Goal: Information Seeking & Learning: Learn about a topic

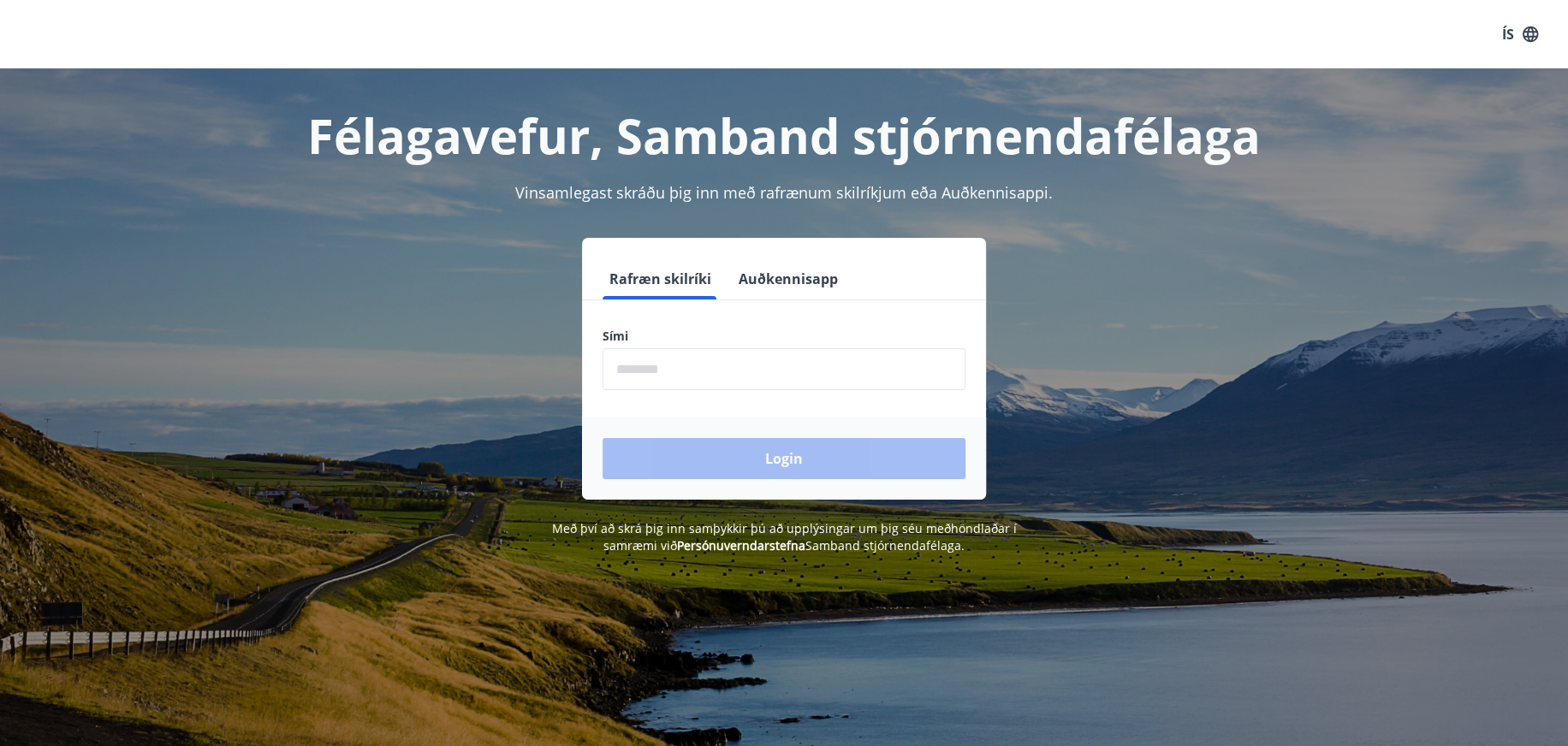
click at [684, 357] on input "phone" at bounding box center [784, 369] width 363 height 42
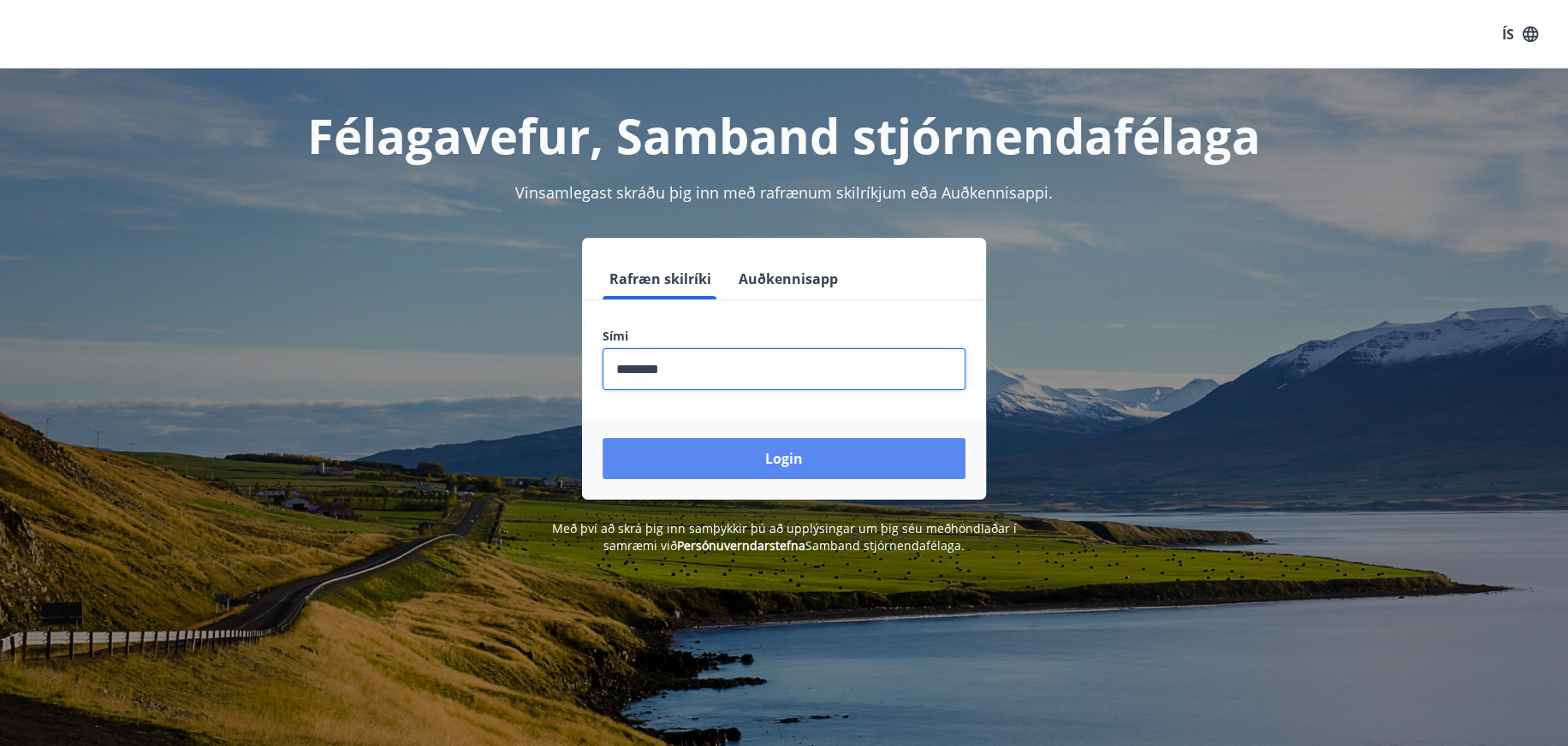
type input "********"
click at [749, 442] on button "Login" at bounding box center [784, 459] width 363 height 41
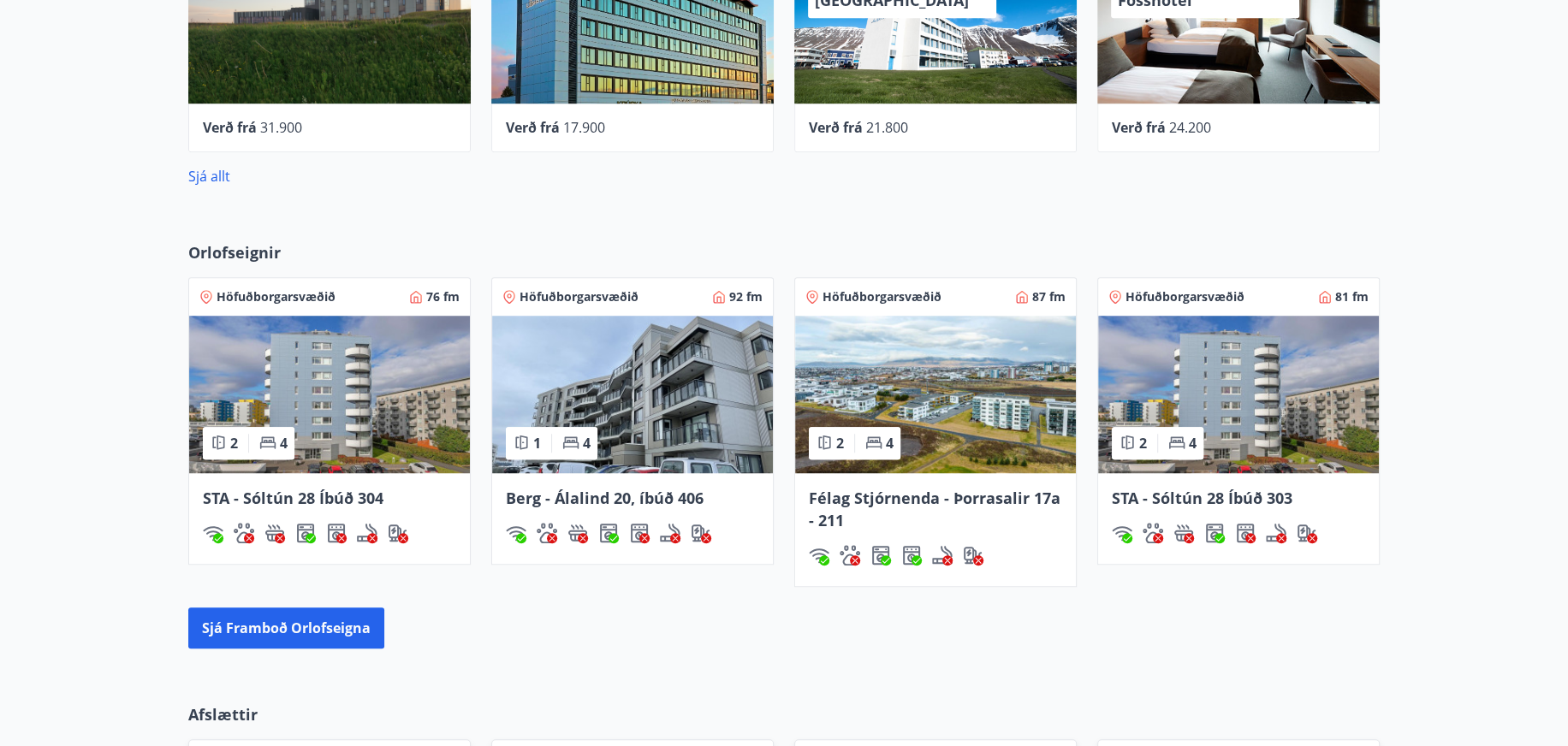
scroll to position [1113, 0]
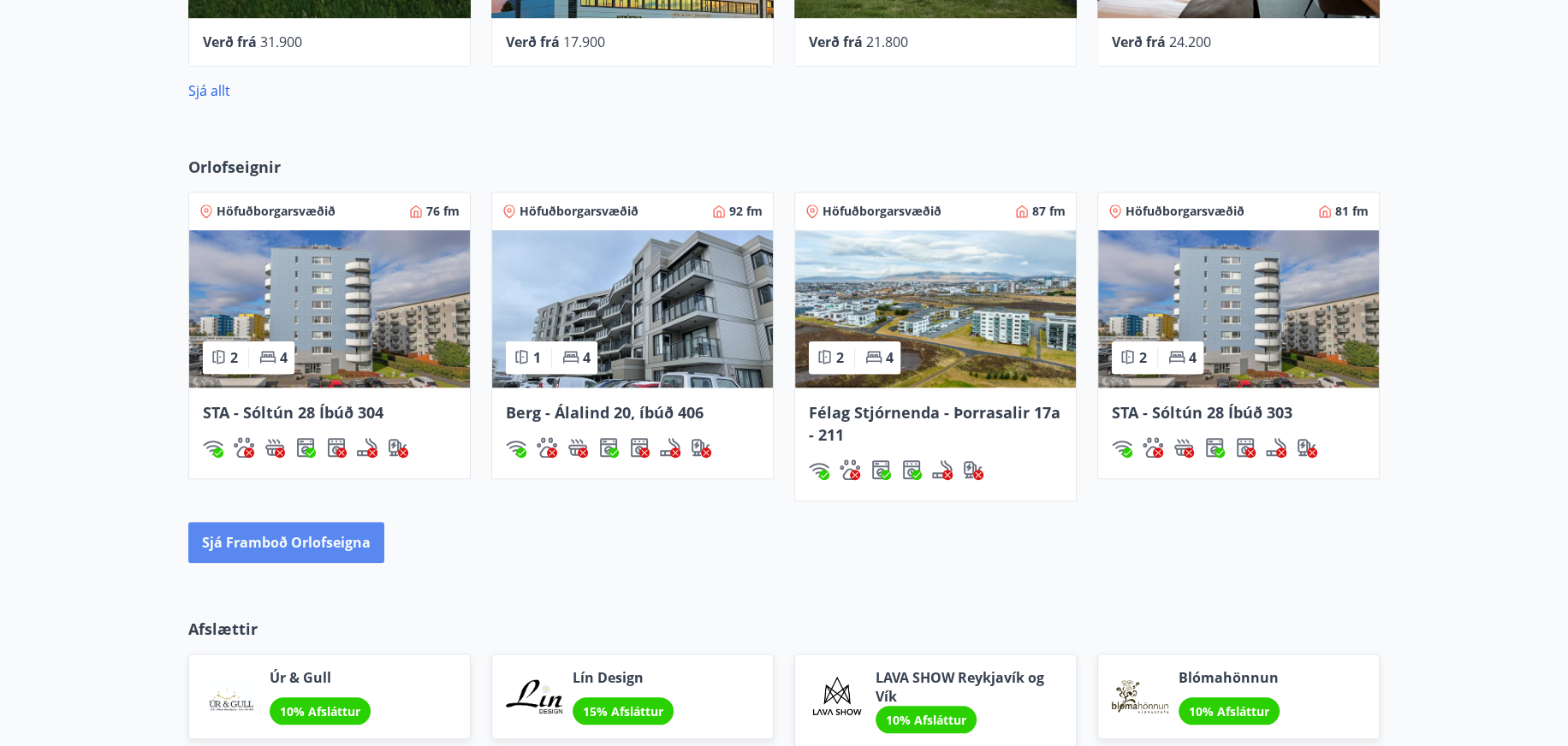
click at [293, 538] on button "Sjá framboð orlofseigna" at bounding box center [286, 543] width 196 height 41
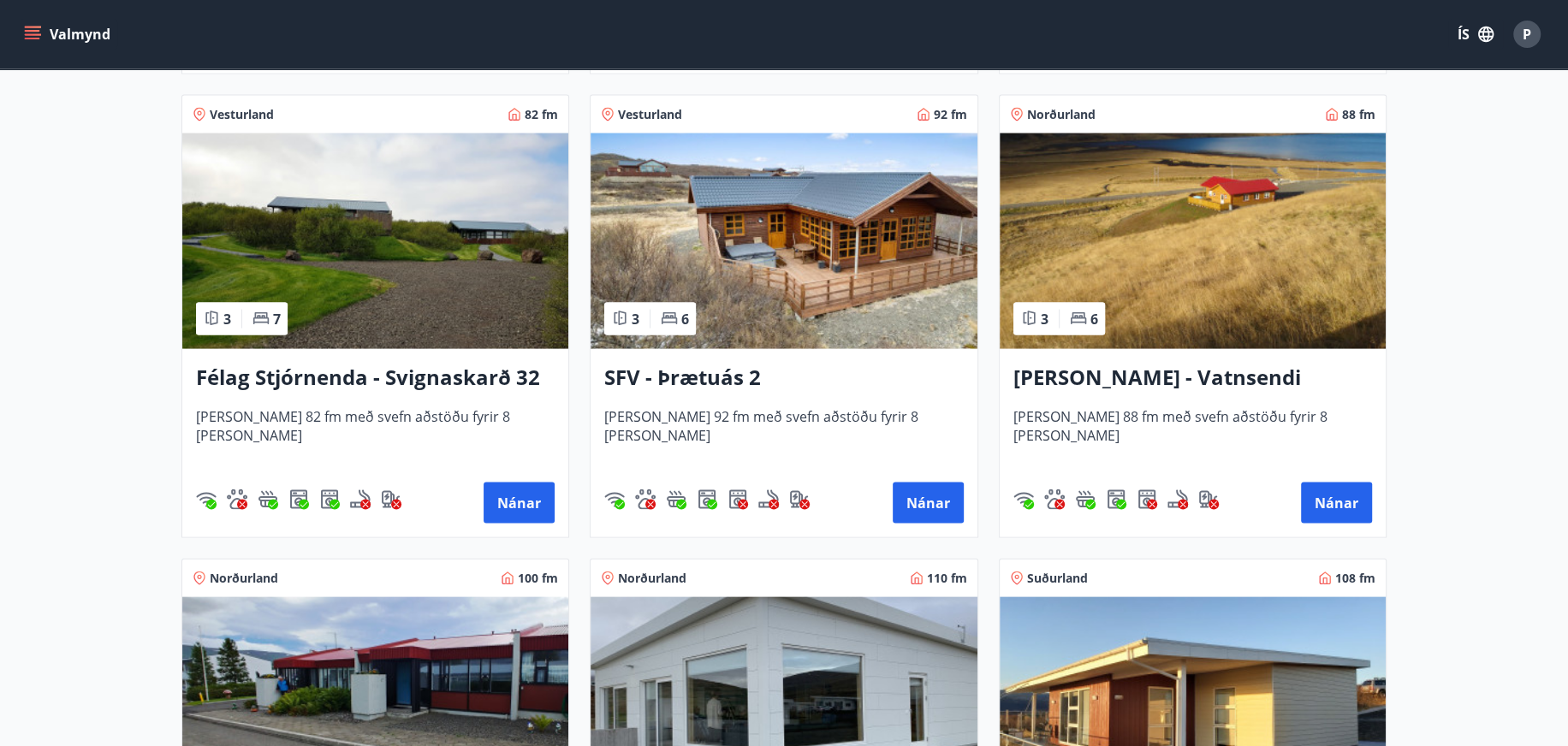
scroll to position [3166, 0]
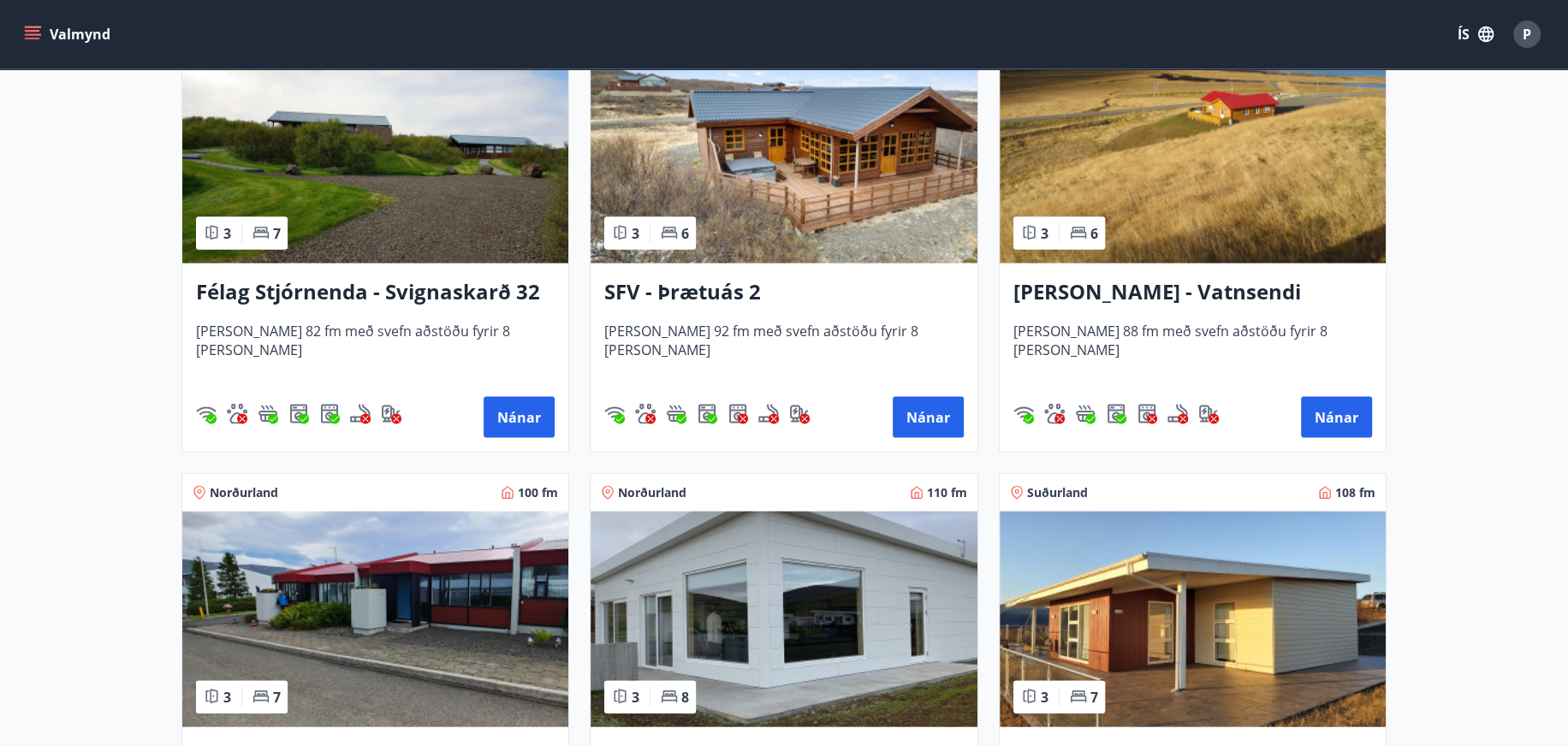
click at [431, 296] on h3 "Félag Stjórnenda - Svignaskarð 32" at bounding box center [376, 292] width 359 height 30
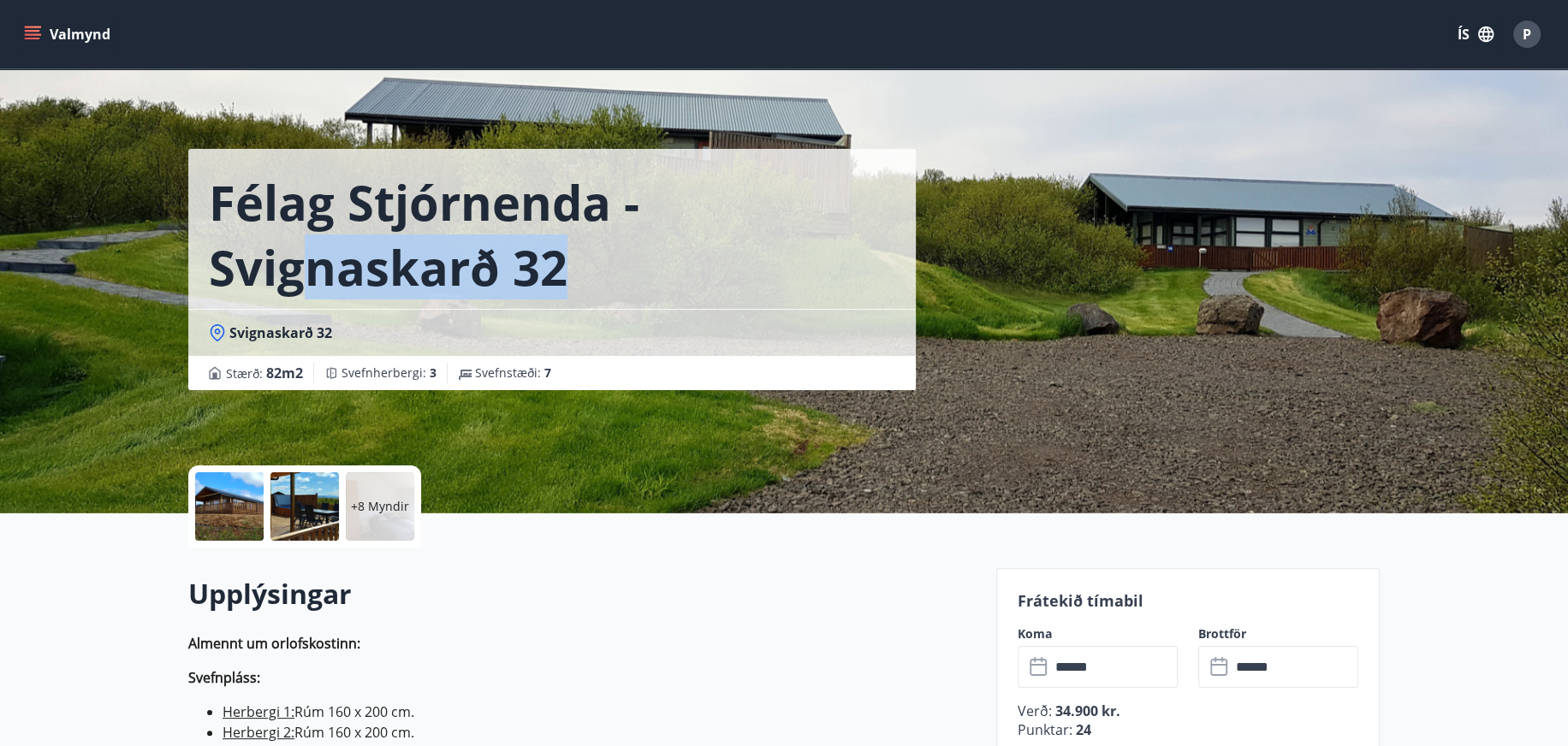
drag, startPoint x: 556, startPoint y: 278, endPoint x: 310, endPoint y: 274, distance: 246.0
click at [310, 274] on h1 "Félag Stjórnenda - Svignaskarð 32" at bounding box center [552, 234] width 686 height 130
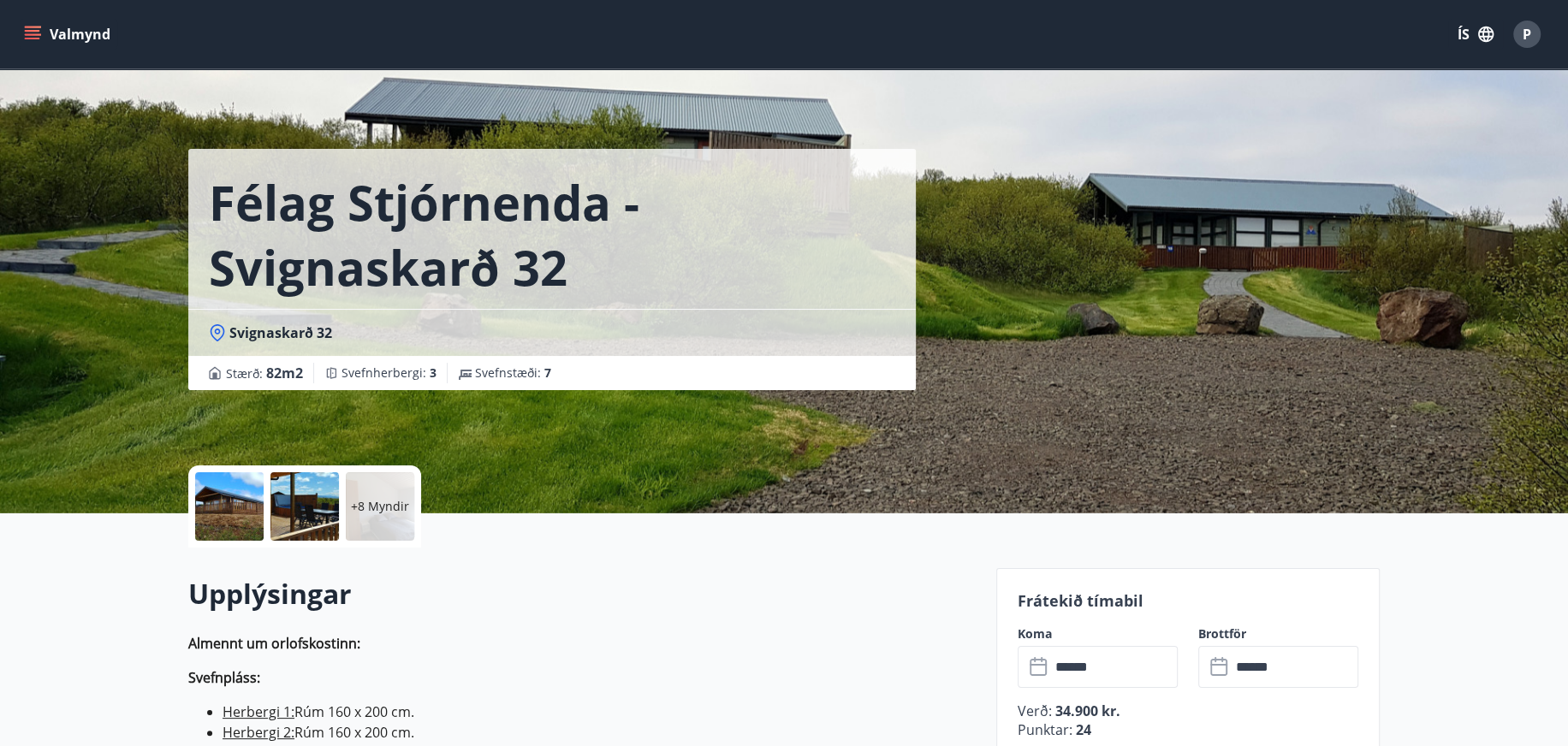
click at [406, 340] on div "Svignaskarð 32" at bounding box center [552, 332] width 686 height 19
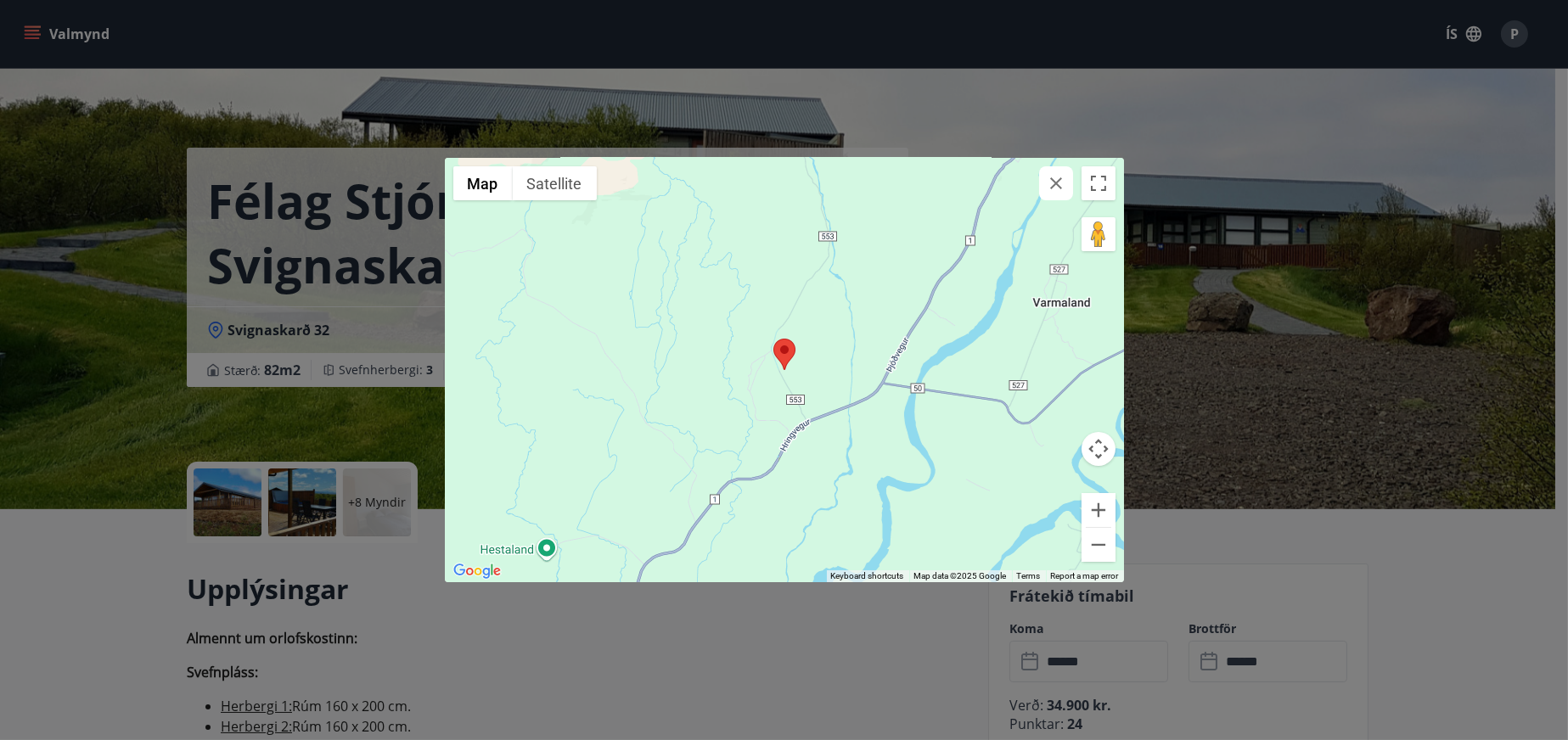
click at [265, 334] on div "← Move left → Move right ↑ Move up ↓ Move down + Zoom in - Zoom out Home Jump l…" at bounding box center [784, 370] width 1568 height 740
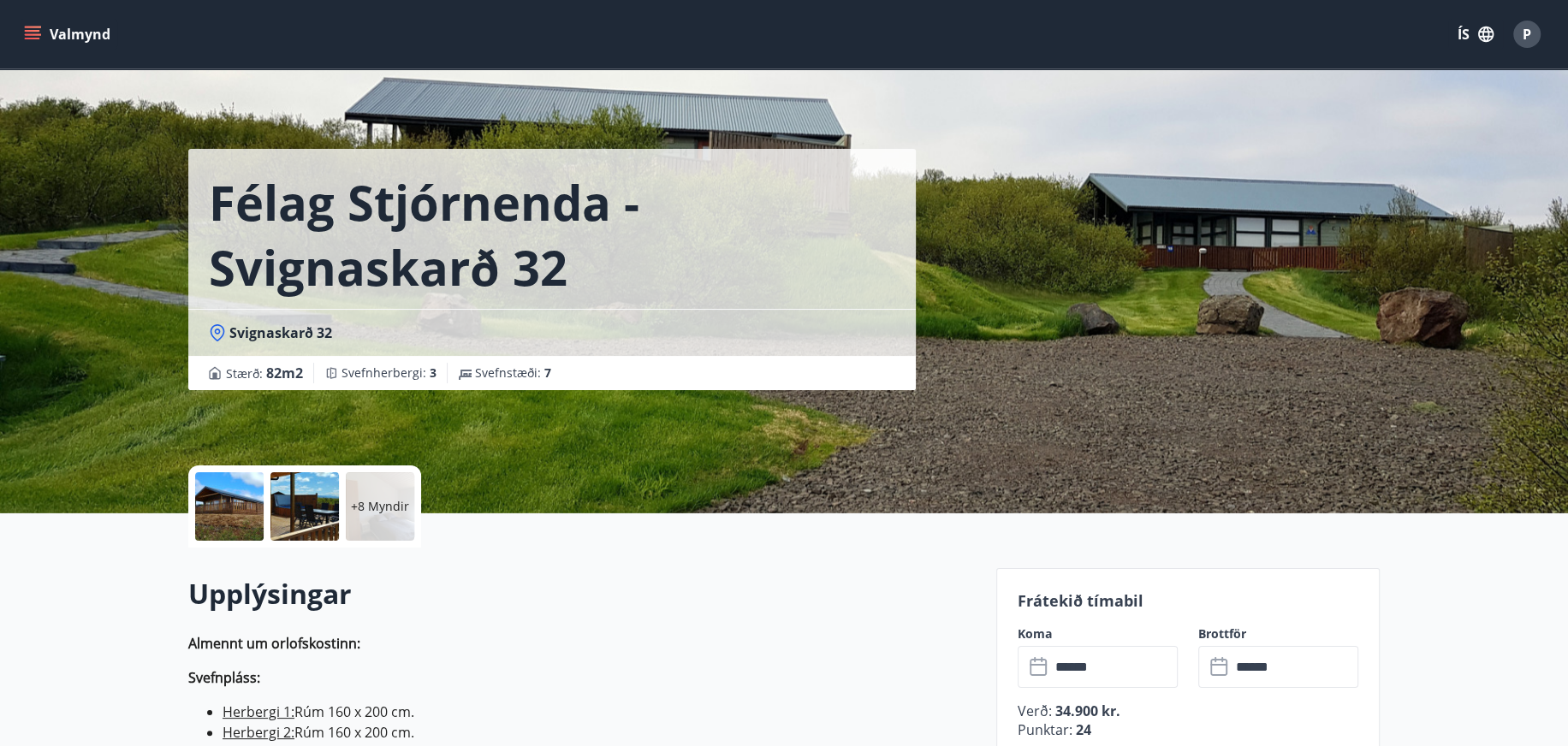
click at [262, 333] on span "Svignaskarð 32" at bounding box center [280, 332] width 103 height 19
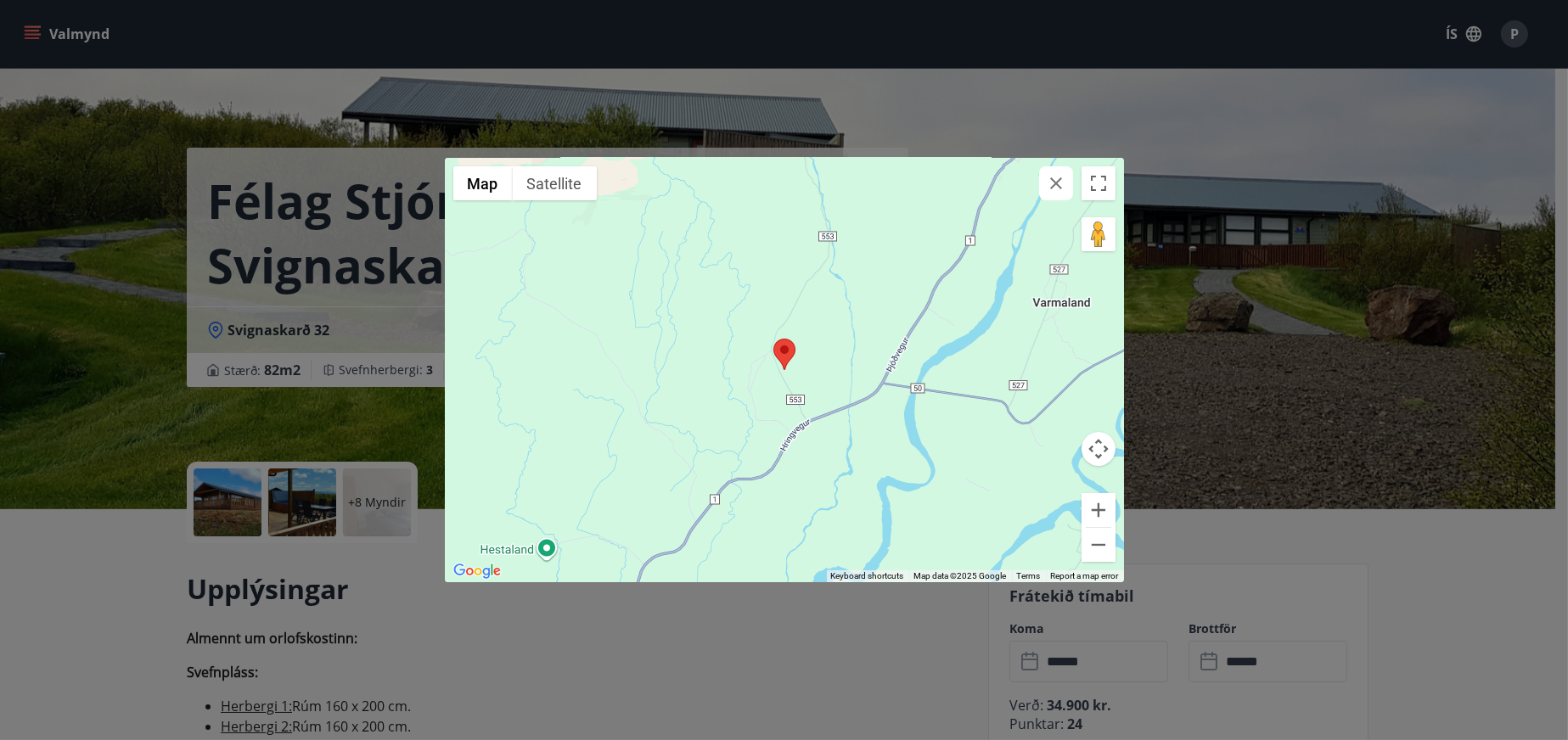
drag, startPoint x: 347, startPoint y: 328, endPoint x: 191, endPoint y: 331, distance: 156.0
click at [191, 331] on div "← Move left → Move right ↑ Move up ↓ Move down + Zoom in - Zoom out Home Jump l…" at bounding box center [784, 370] width 1568 height 740
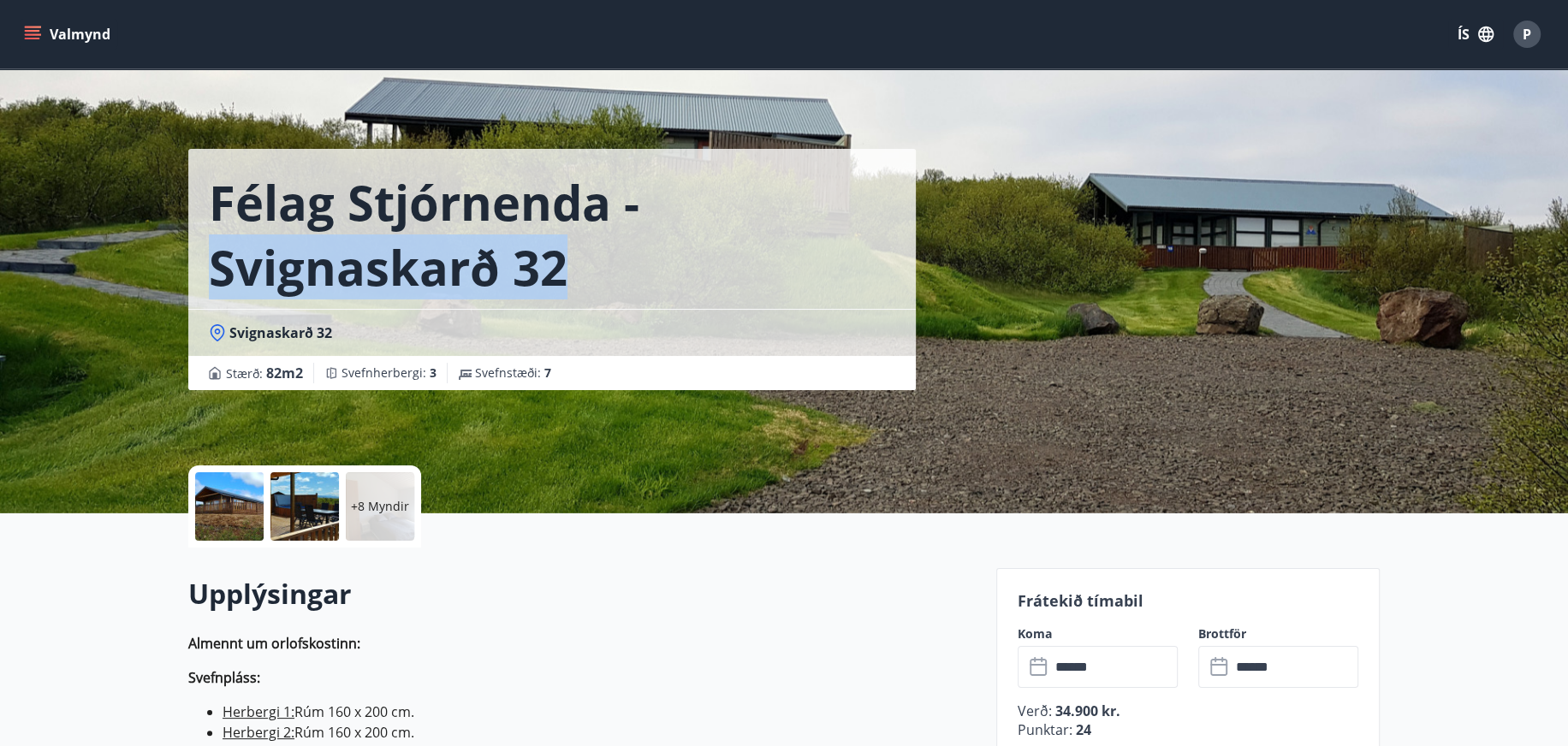
drag, startPoint x: 580, startPoint y: 274, endPoint x: 214, endPoint y: 272, distance: 366.0
click at [214, 272] on h1 "Félag Stjórnenda - Svignaskarð 32" at bounding box center [552, 234] width 686 height 130
copy h1 "Svignaskarð 32"
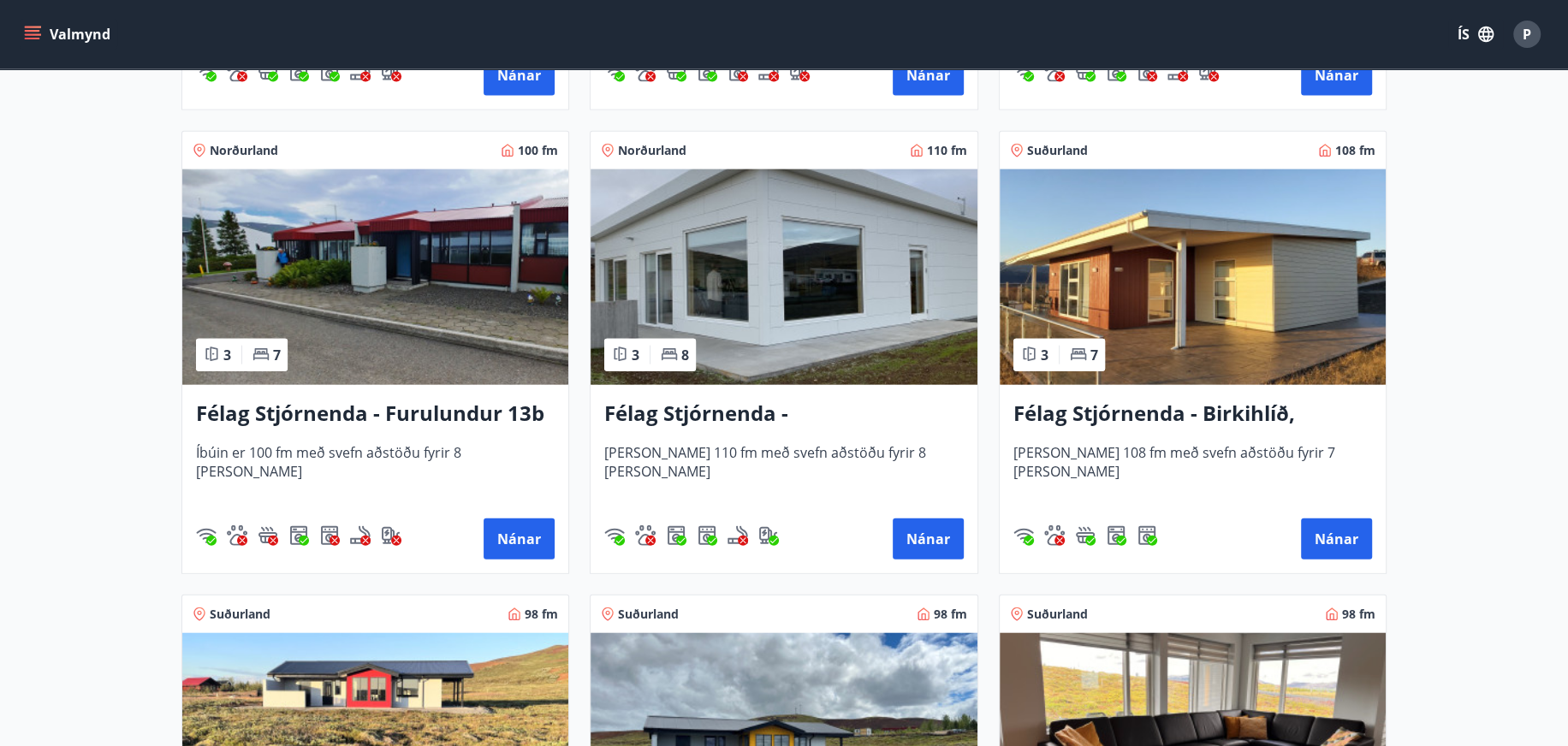
scroll to position [3595, 0]
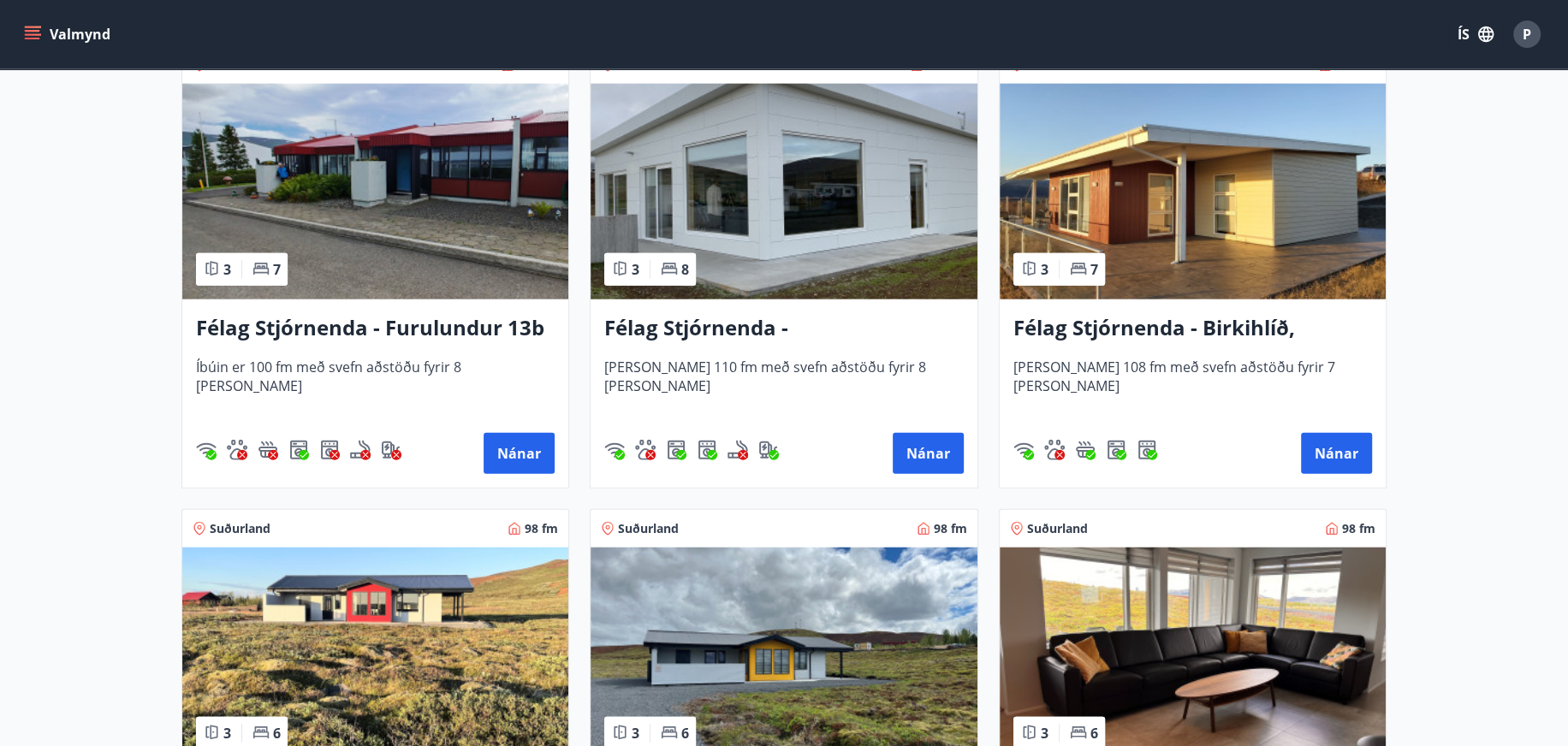
click at [1254, 327] on h3 "Félag Stjórnenda - Birkihlíð, [GEOGRAPHIC_DATA]" at bounding box center [1193, 328] width 359 height 30
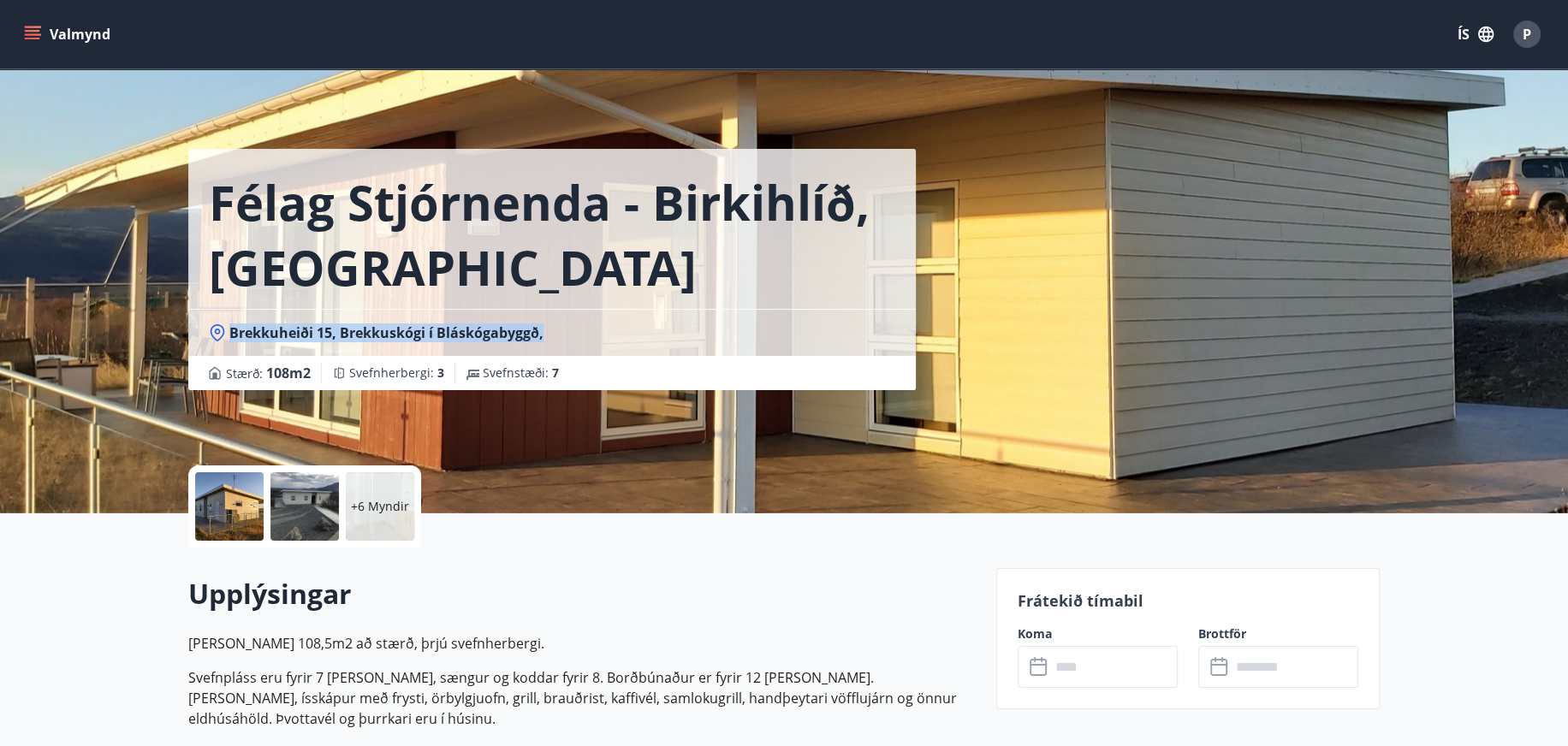
drag, startPoint x: 541, startPoint y: 330, endPoint x: 231, endPoint y: 331, distance: 310.0
click at [231, 331] on div "Brekkuheiði 15, Brekkuskógi í Bláskógabyggð," at bounding box center [552, 332] width 686 height 19
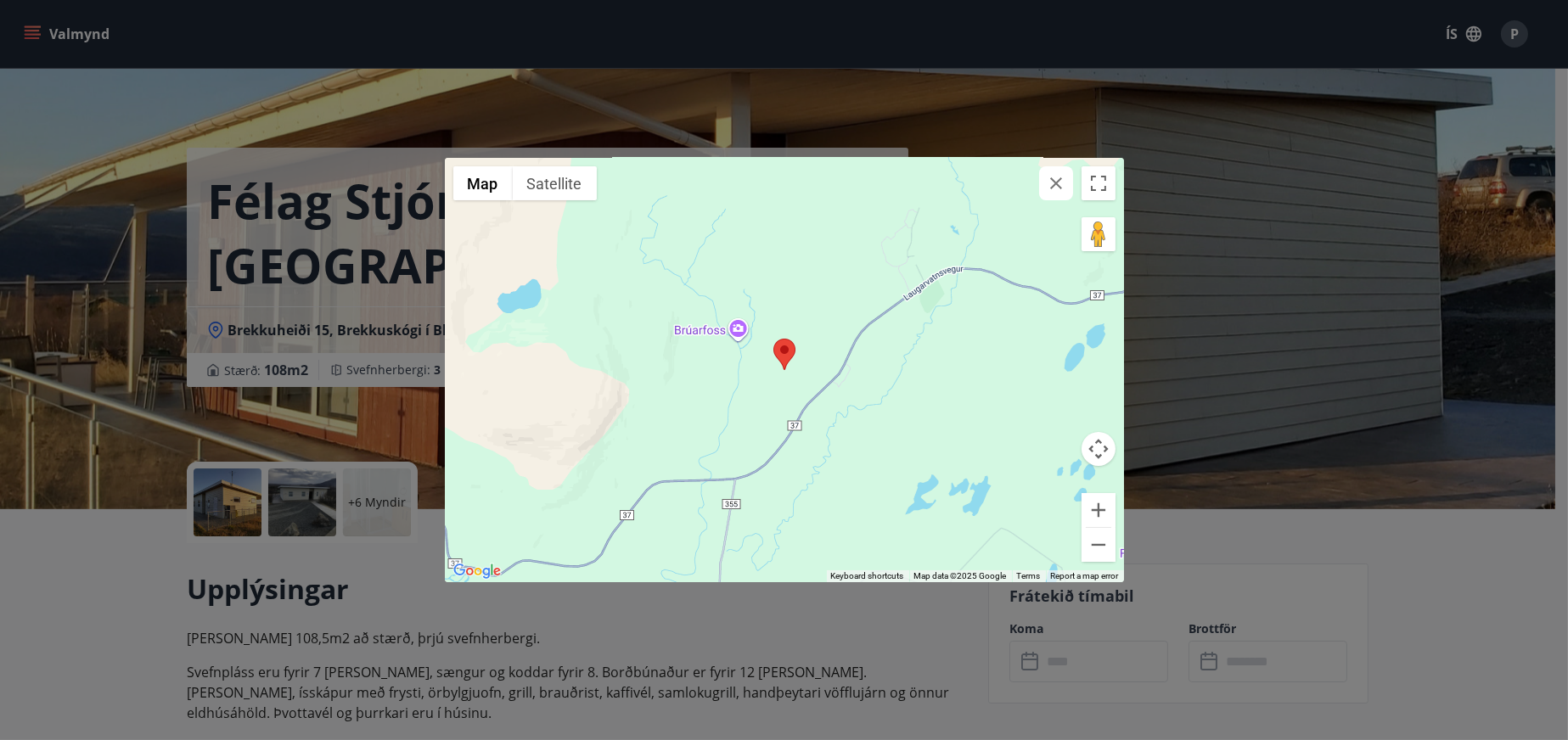
drag, startPoint x: 404, startPoint y: 330, endPoint x: 362, endPoint y: 319, distance: 43.4
click at [362, 319] on div "← Move left → Move right ↑ Move up ↓ Move down + Zoom in - Zoom out Home Jump l…" at bounding box center [784, 370] width 1568 height 740
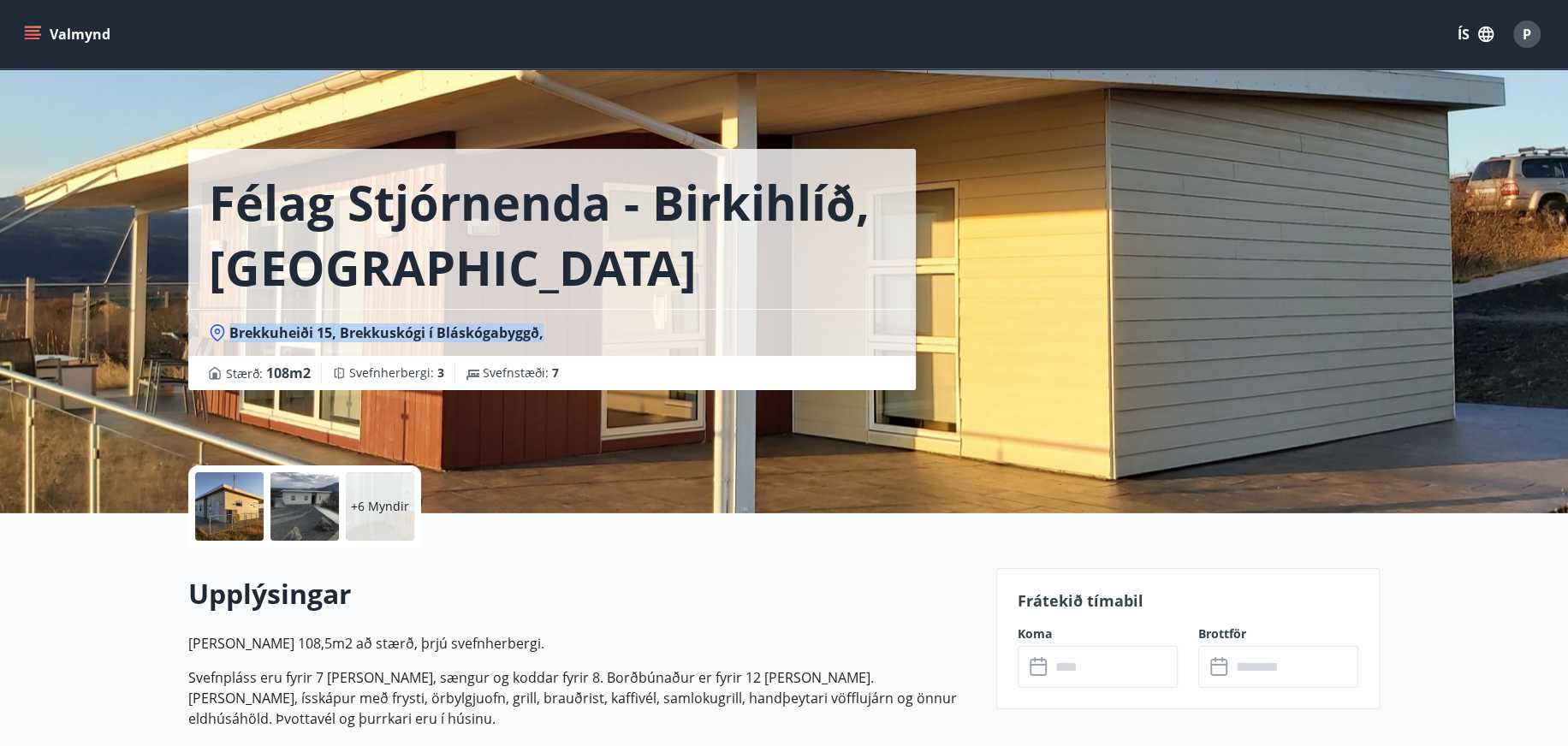
drag, startPoint x: 550, startPoint y: 337, endPoint x: 228, endPoint y: 336, distance: 322.0
click at [228, 336] on div "Brekkuheiði 15, Brekkuskógi í Bláskógabyggð," at bounding box center [552, 332] width 686 height 19
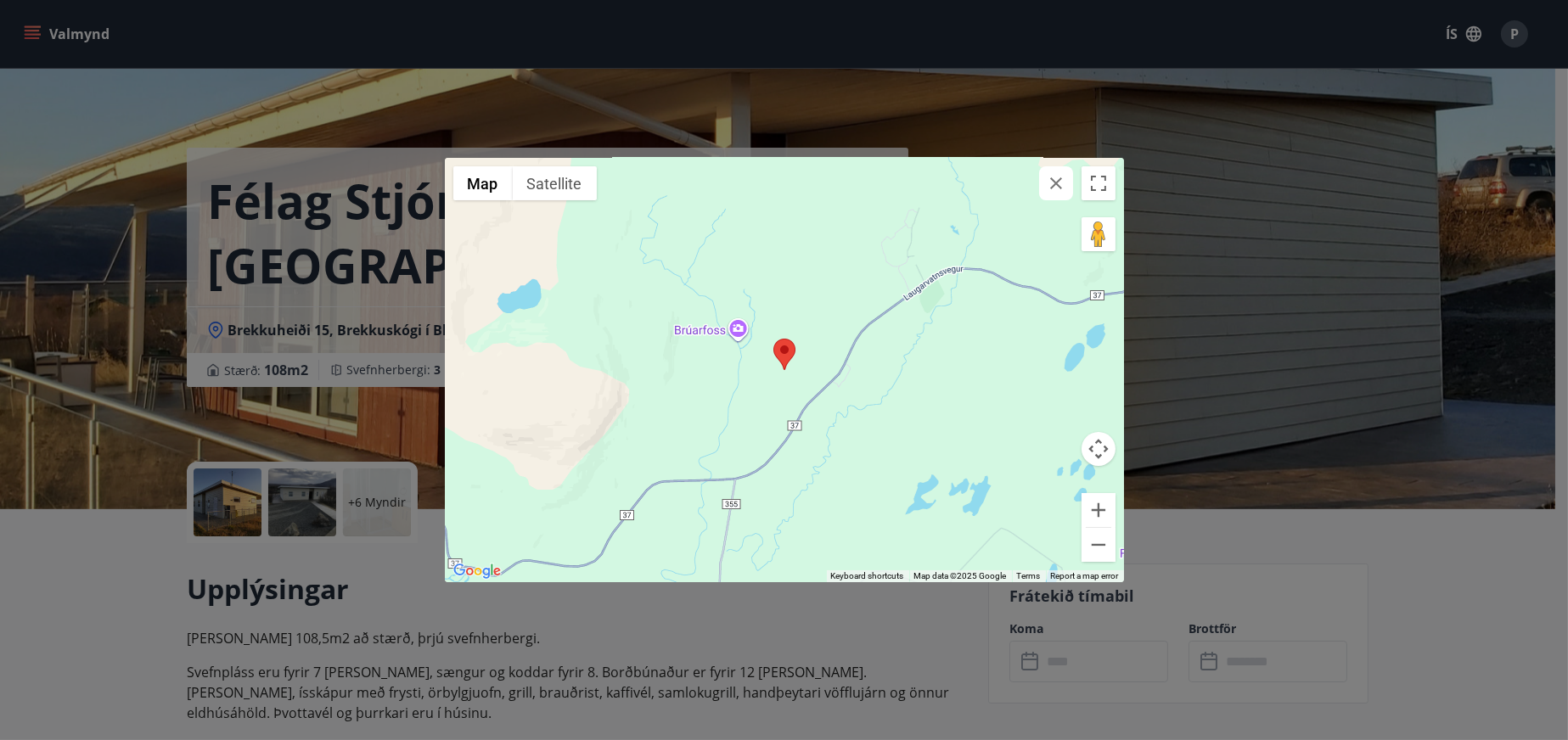
drag, startPoint x: 227, startPoint y: 334, endPoint x: 238, endPoint y: 331, distance: 11.4
click at [238, 331] on div "← Move left → Move right ↑ Move up ↓ Move down + Zoom in - Zoom out Home Jump l…" at bounding box center [784, 370] width 1568 height 740
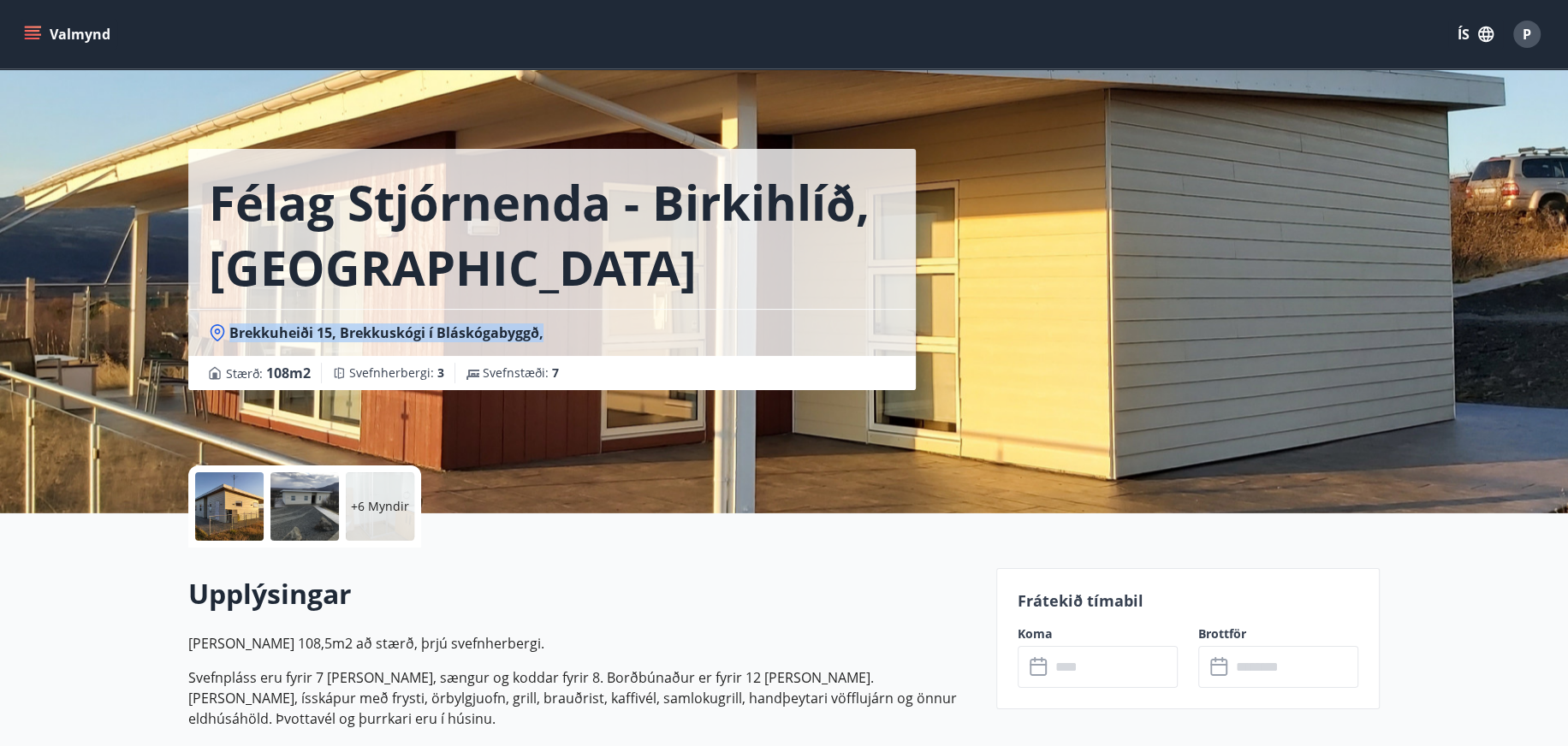
drag, startPoint x: 228, startPoint y: 334, endPoint x: 552, endPoint y: 340, distance: 324.1
click at [552, 340] on div "Brekkuheiði 15, Brekkuskógi í Bláskógabyggð," at bounding box center [552, 332] width 686 height 19
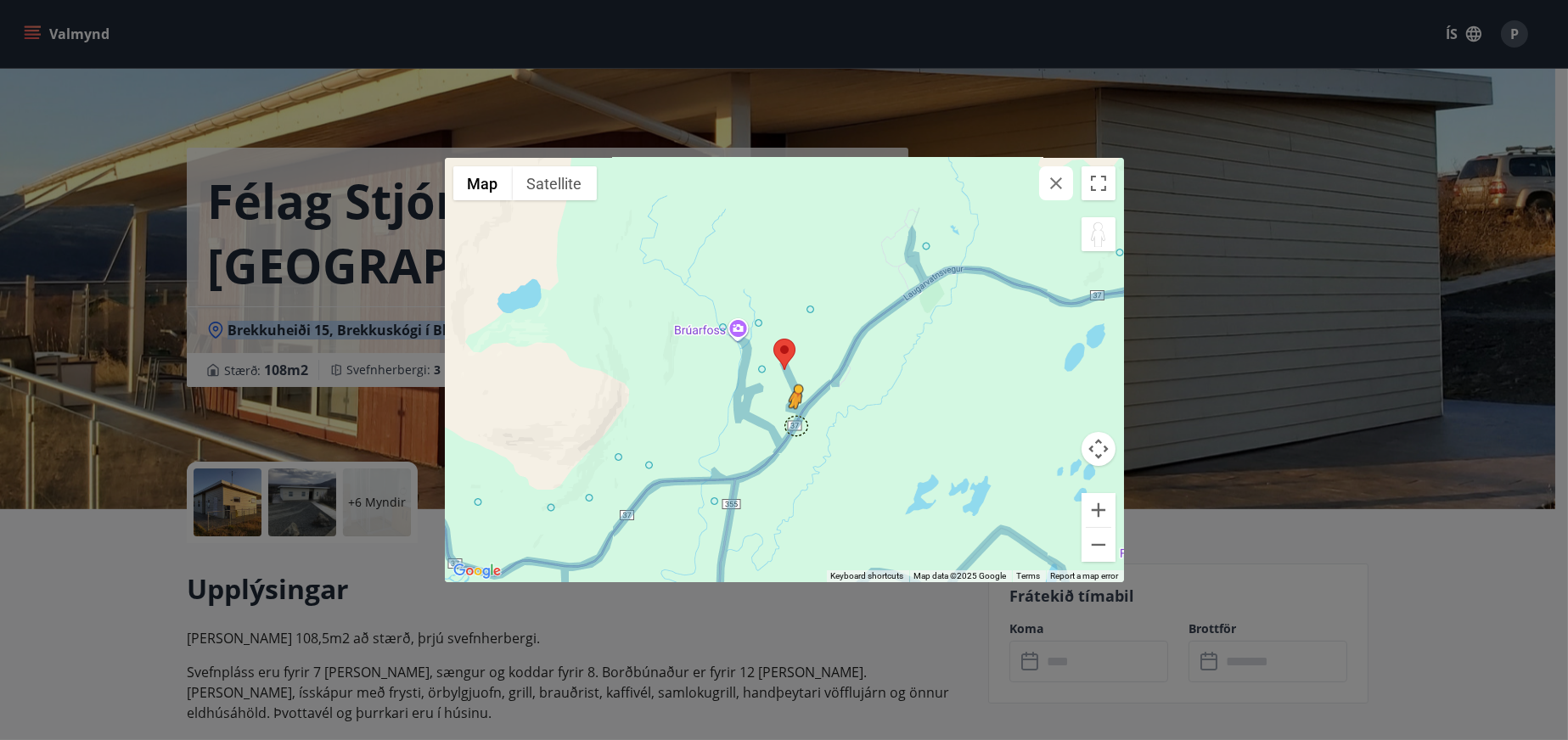
drag, startPoint x: 1104, startPoint y: 238, endPoint x: 793, endPoint y: 425, distance: 362.9
click at [793, 425] on div "To activate drag with keyboard, press Alt + Enter. Once in keyboard drag state,…" at bounding box center [784, 370] width 679 height 424
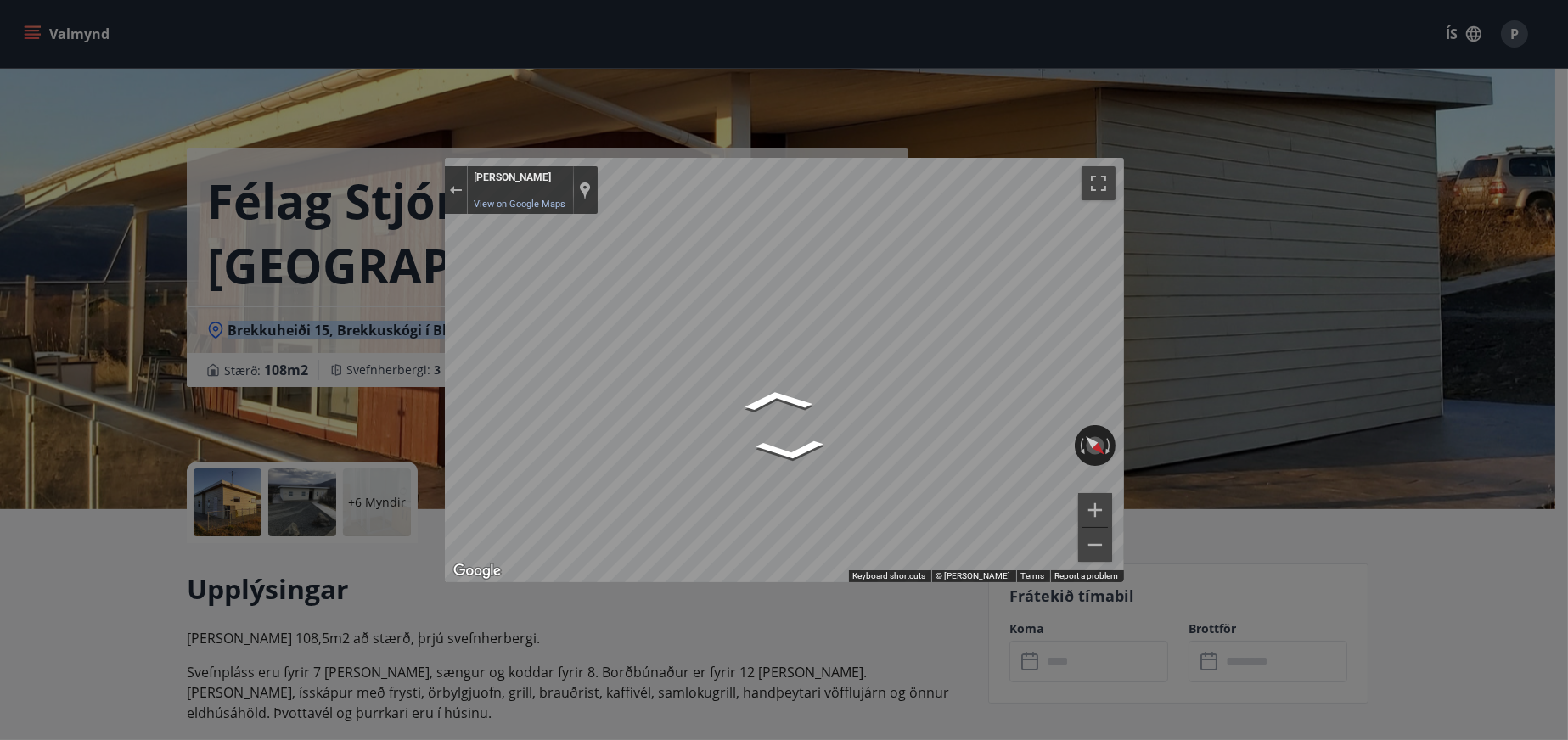
click at [358, 340] on div "← Move left → Move right ↑ Move up ↓ Move down + Zoom in - Zoom out Home Jump l…" at bounding box center [784, 370] width 1568 height 740
click at [748, 398] on div "Map" at bounding box center [784, 370] width 679 height 424
drag, startPoint x: 789, startPoint y: 387, endPoint x: 206, endPoint y: 336, distance: 585.2
click at [206, 336] on div "← Move left → Move right ↑ Move up ↓ Move down + Zoom in - Zoom out Home Jump l…" at bounding box center [784, 370] width 1568 height 740
click at [452, 191] on div "Exit the Street View" at bounding box center [455, 190] width 13 height 10
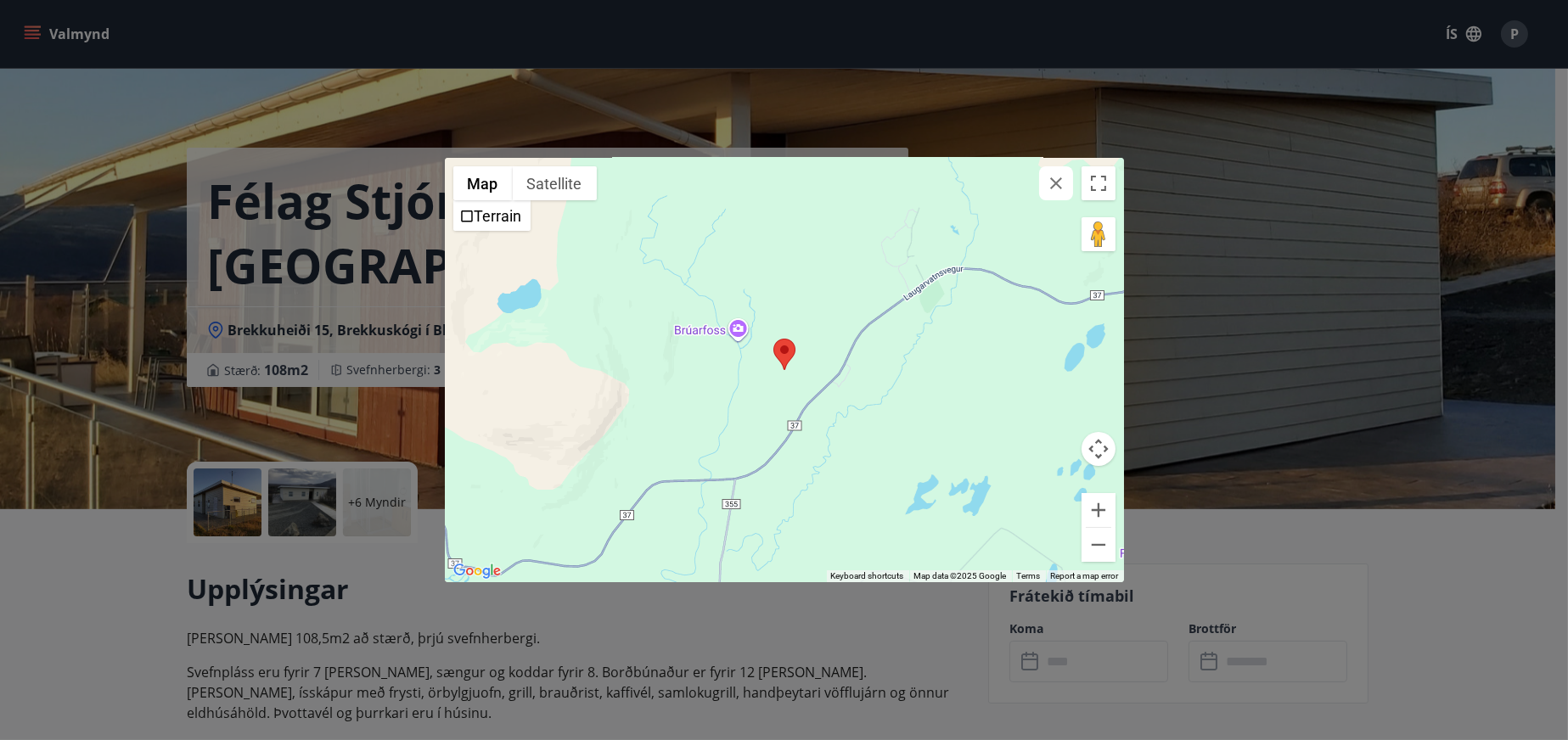
click at [114, 598] on div "← Move left → Move right ↑ Move up ↓ Move down + Zoom in - Zoom out Home Jump l…" at bounding box center [784, 370] width 1568 height 740
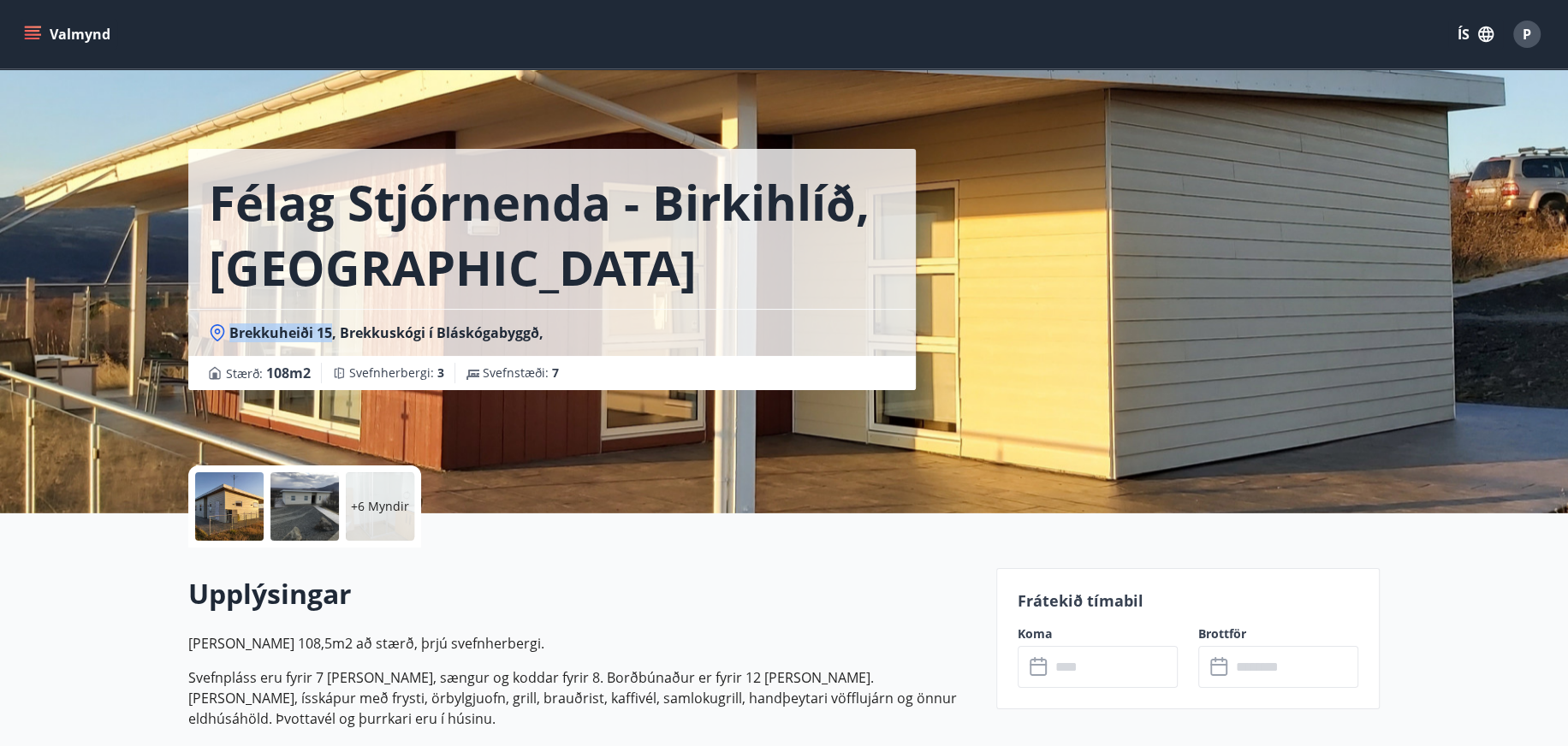
drag, startPoint x: 230, startPoint y: 331, endPoint x: 328, endPoint y: 324, distance: 98.2
click at [328, 324] on span "Brekkuheiði 15, Brekkuskógi í Bláskógabyggð," at bounding box center [386, 332] width 314 height 19
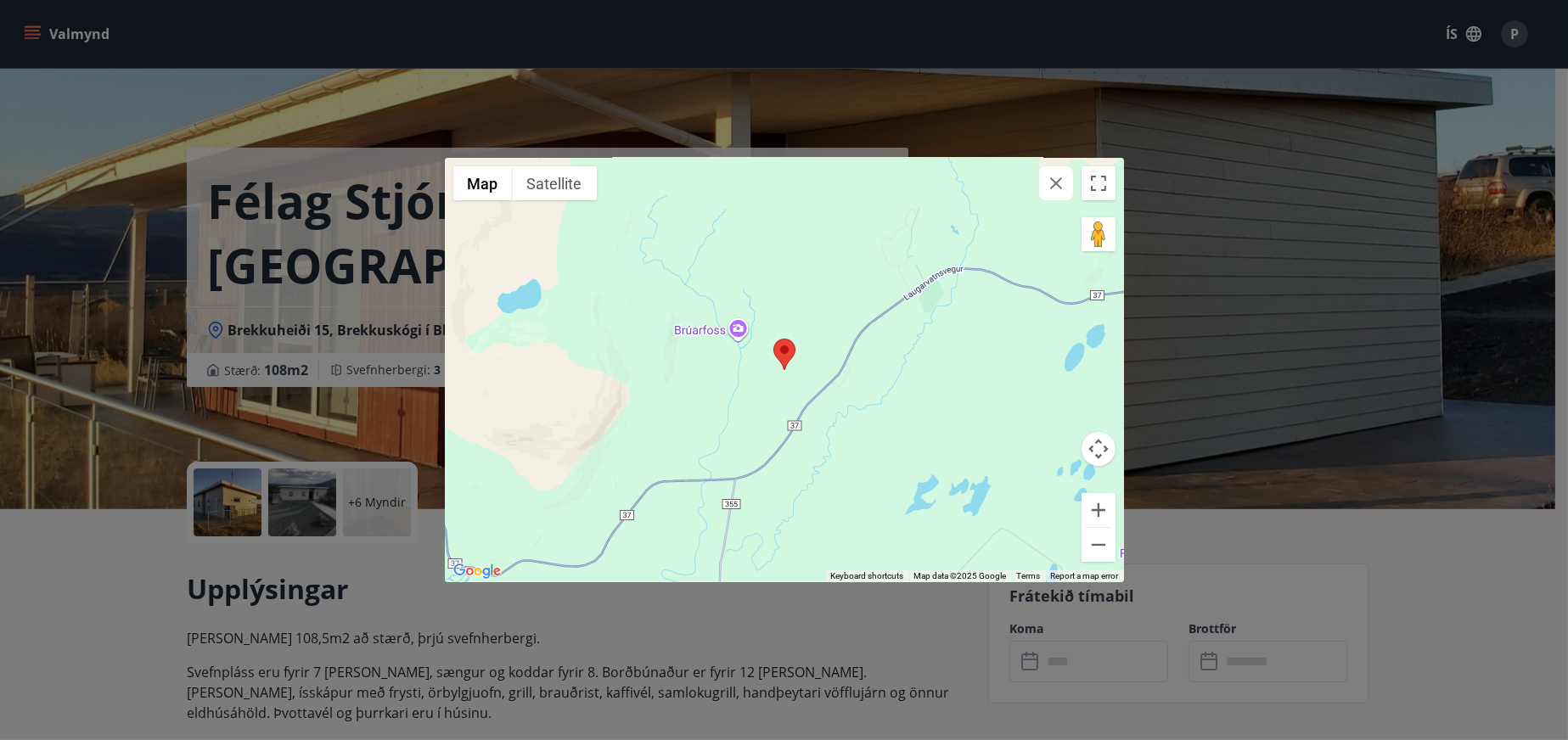
drag, startPoint x: 312, startPoint y: 327, endPoint x: 301, endPoint y: 333, distance: 12.5
click at [301, 333] on div "← Move left → Move right ↑ Move up ↓ Move down + Zoom in - Zoom out Home Jump l…" at bounding box center [784, 370] width 1568 height 740
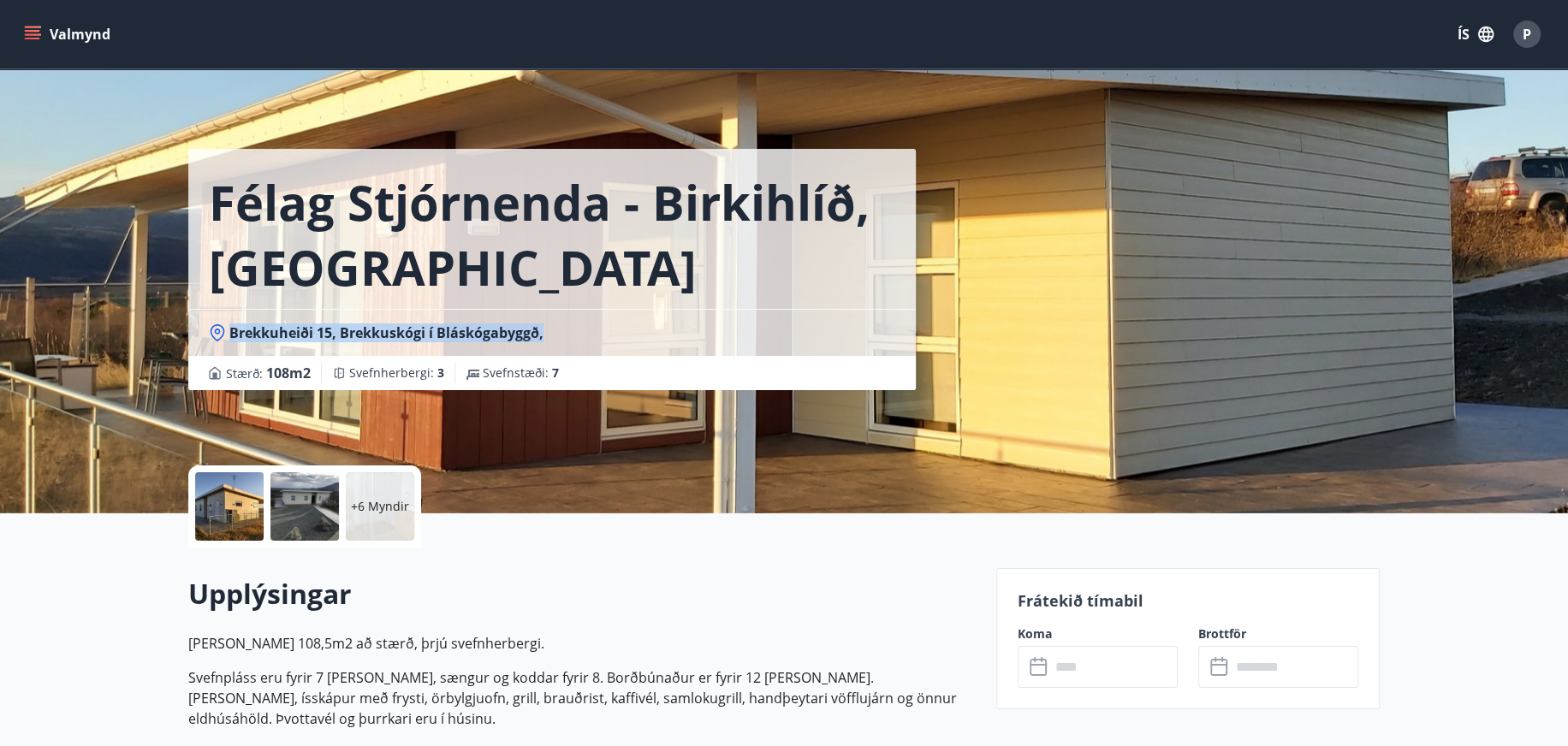
copy span "Brekkuheiði 15, Brekkuskógi í Bláskógabyggð,"
drag, startPoint x: 530, startPoint y: 329, endPoint x: 229, endPoint y: 337, distance: 301.1
click at [229, 337] on div "Brekkuheiði 15, Brekkuskógi í Bláskógabyggð," at bounding box center [552, 332] width 686 height 19
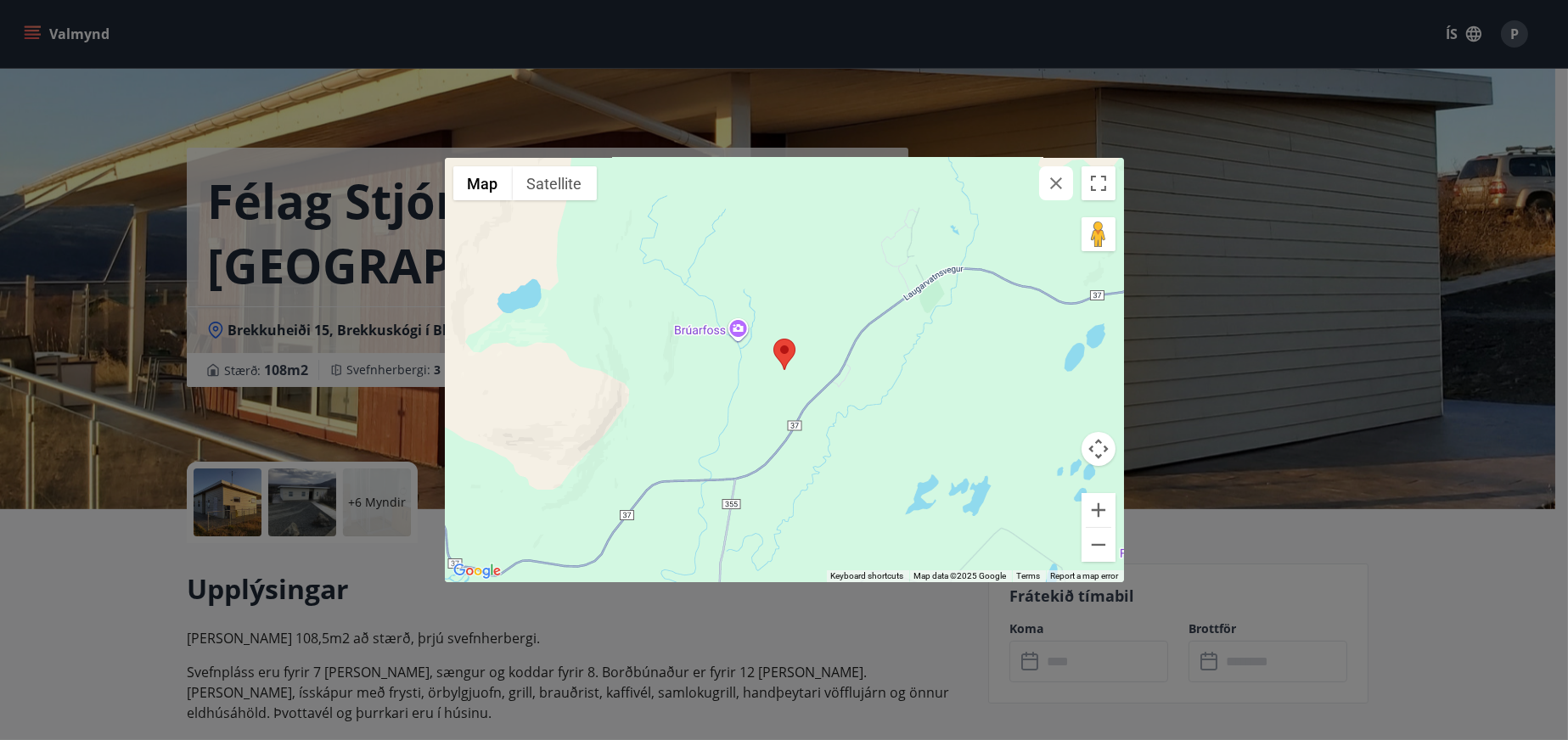
click at [232, 332] on div "← Move left → Move right ↑ Move up ↓ Move down + Zoom in - Zoom out Home Jump l…" at bounding box center [784, 370] width 1568 height 740
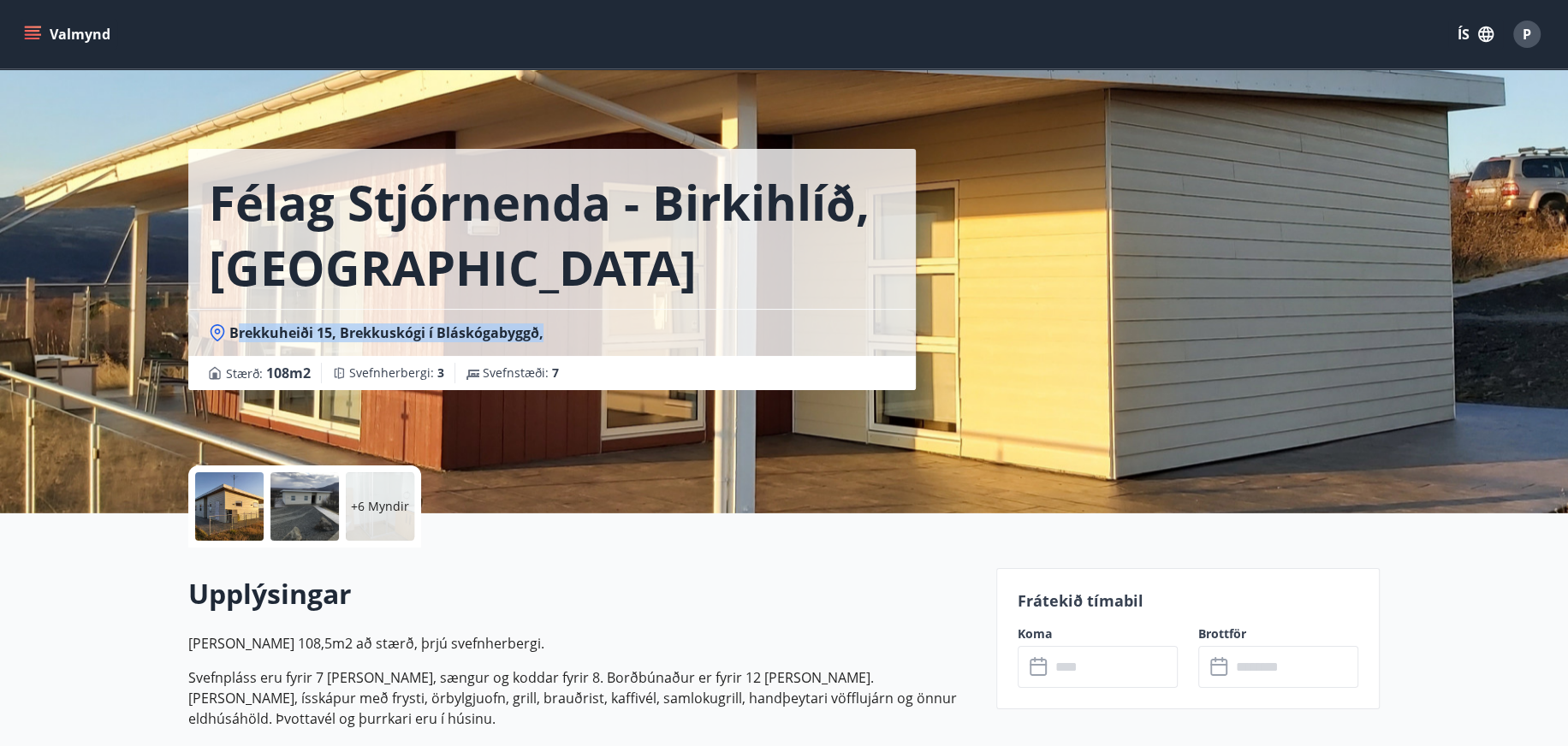
drag, startPoint x: 234, startPoint y: 334, endPoint x: 583, endPoint y: 348, distance: 349.3
click at [583, 348] on div "Brekkuheiði 15, Brekkuskógi í Bláskógabyggð," at bounding box center [552, 332] width 728 height 47
click at [443, 343] on div "Brekkuheiði 15, Brekkuskógi í Bláskógabyggð," at bounding box center [552, 332] width 728 height 47
drag, startPoint x: 558, startPoint y: 324, endPoint x: 203, endPoint y: 344, distance: 355.6
click at [206, 343] on div "Brekkuheiði 15, Brekkuskógi í Bláskógabyggð," at bounding box center [552, 332] width 728 height 47
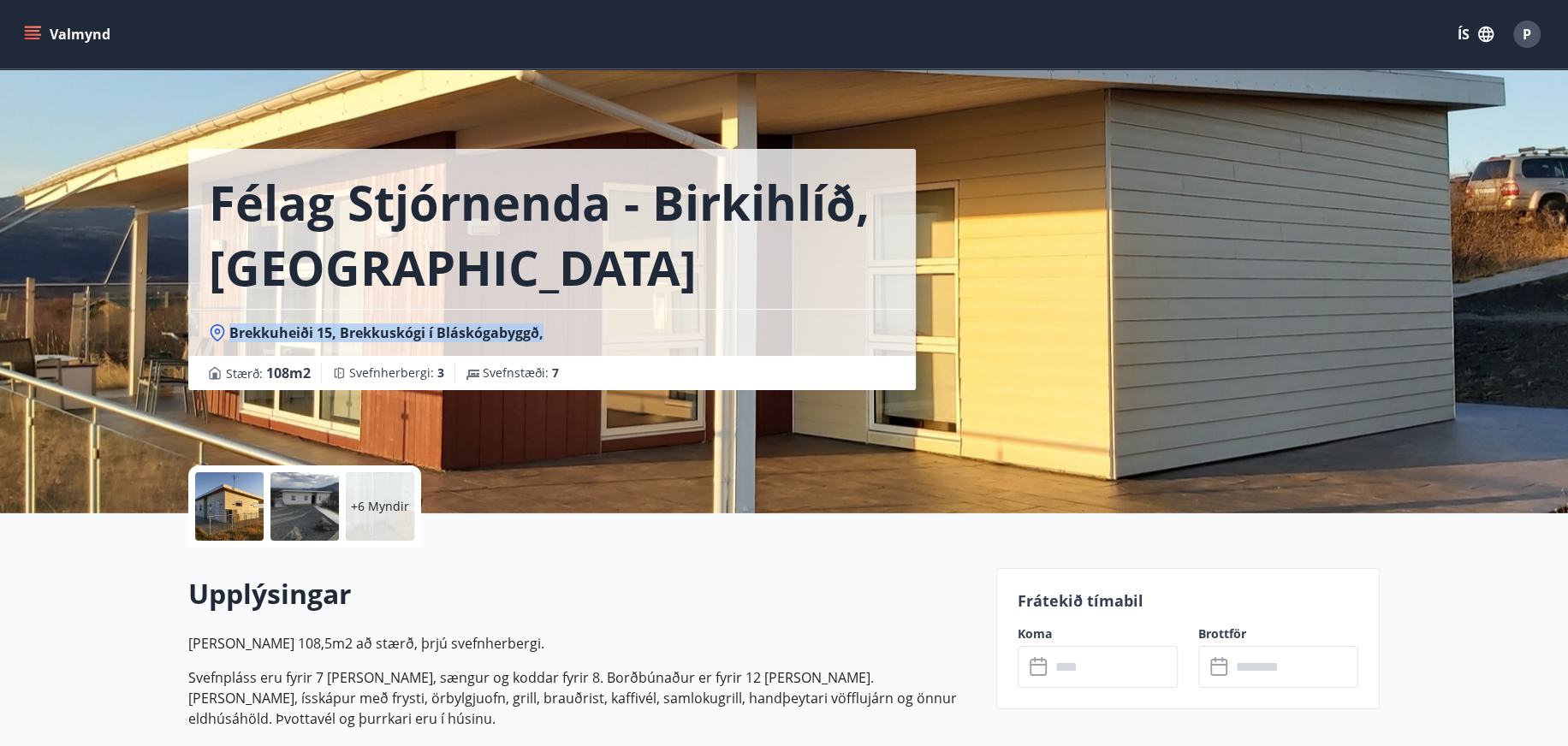
copy span "Brekkuheiði 15, Brekkuskógi í Bláskógabyggð,"
